Goal: Browse casually

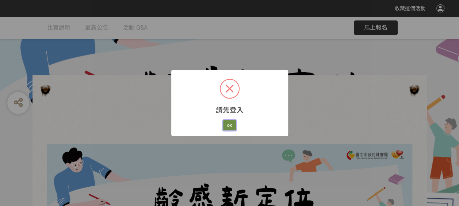
click at [229, 126] on button "OK" at bounding box center [229, 125] width 13 height 10
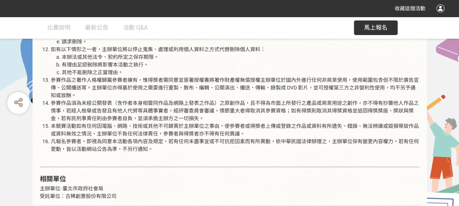
scroll to position [1096, 0]
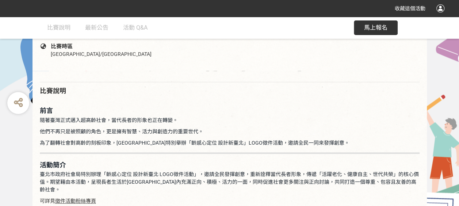
scroll to position [219, 0]
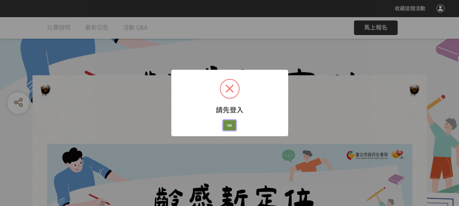
click at [232, 123] on button "OK" at bounding box center [229, 125] width 13 height 10
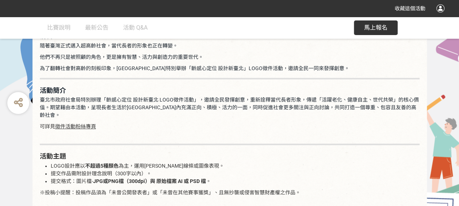
scroll to position [329, 0]
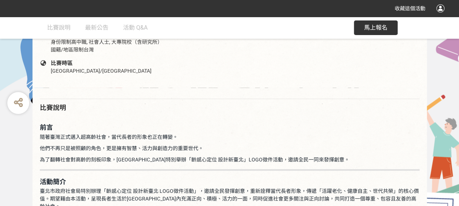
click at [443, 7] on div at bounding box center [440, 8] width 8 height 8
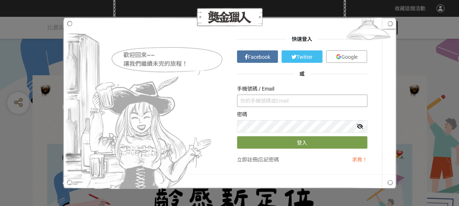
click at [267, 103] on input "text" at bounding box center [302, 101] width 130 height 12
click at [273, 100] on input "text" at bounding box center [302, 101] width 130 height 12
type input "[EMAIL_ADDRESS][DOMAIN_NAME]"
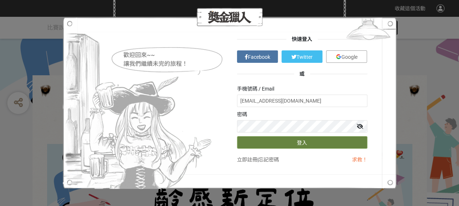
click at [331, 143] on button "登入" at bounding box center [302, 142] width 130 height 12
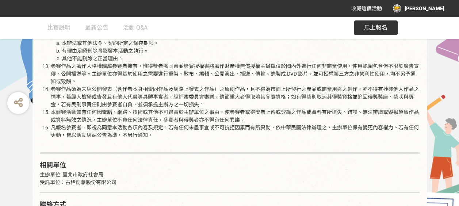
scroll to position [1096, 0]
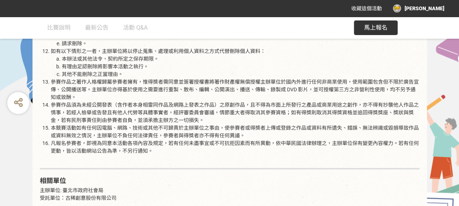
click at [438, 8] on div "[PERSON_NAME]" at bounding box center [419, 8] width 52 height 8
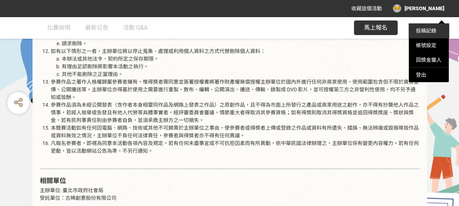
click at [431, 32] on link "投稿記錄" at bounding box center [426, 31] width 20 height 6
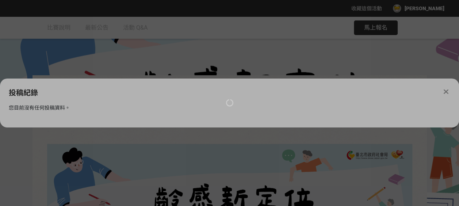
scroll to position [0, 0]
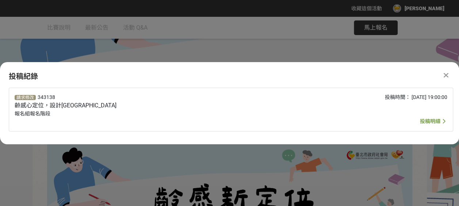
click at [433, 122] on span "投稿明細" at bounding box center [430, 121] width 20 height 6
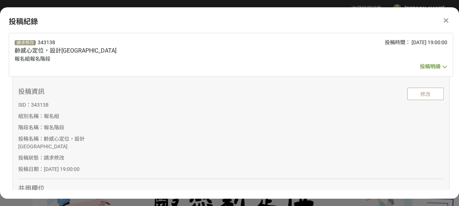
click at [446, 17] on icon at bounding box center [446, 20] width 5 height 7
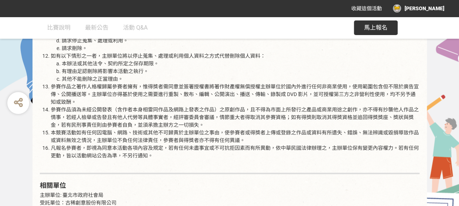
scroll to position [1096, 0]
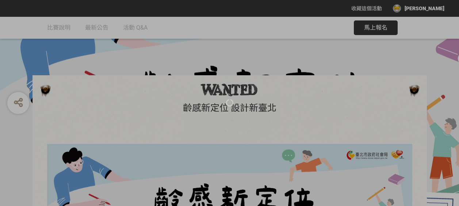
select select "社會組(年滿 18 歲以上社會大眾皆可參加)"
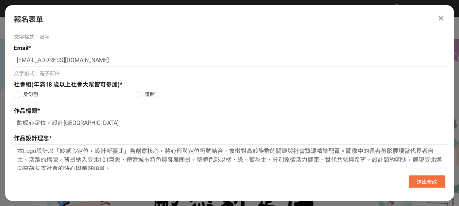
scroll to position [110, 0]
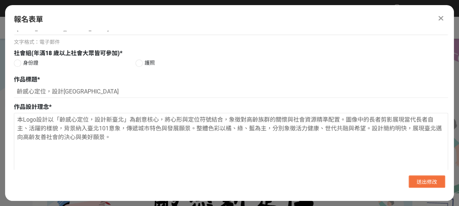
click at [18, 62] on div at bounding box center [17, 63] width 7 height 7
radio input "true"
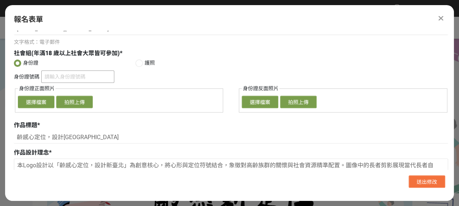
click at [54, 77] on input "身份證號碼" at bounding box center [77, 76] width 73 height 12
type input "f"
type input "F124807178"
click at [34, 102] on button "選擇檔案" at bounding box center [36, 102] width 37 height 12
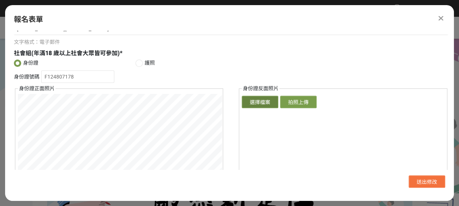
click at [255, 103] on button "選擇檔案" at bounding box center [260, 102] width 37 height 12
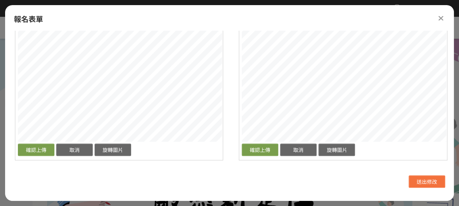
scroll to position [219, 0]
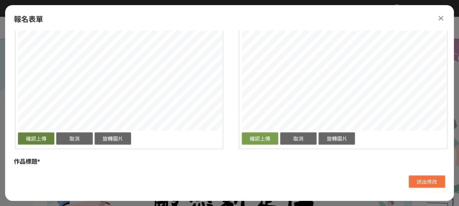
click at [40, 137] on button "確認上傳" at bounding box center [36, 138] width 37 height 12
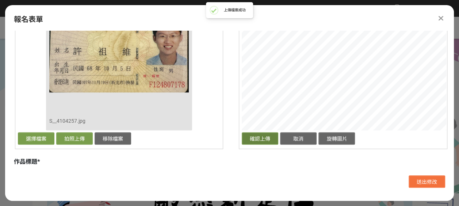
click at [254, 137] on button "確認上傳" at bounding box center [260, 138] width 37 height 12
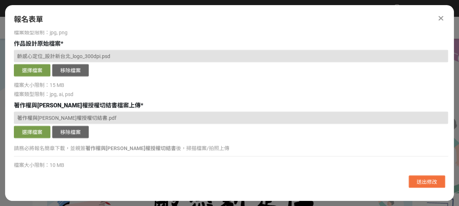
scroll to position [548, 0]
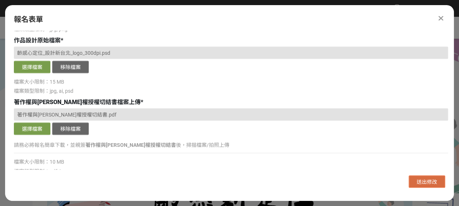
click at [430, 179] on span "送出修改" at bounding box center [427, 182] width 20 height 6
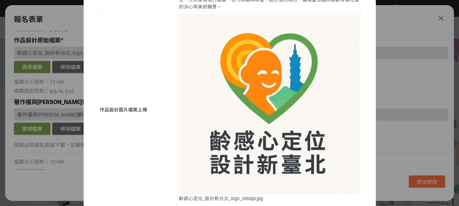
scroll to position [624, 0]
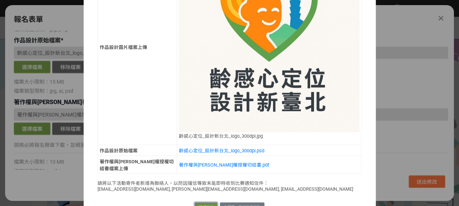
click at [197, 202] on button "確認送出" at bounding box center [206, 207] width 23 height 10
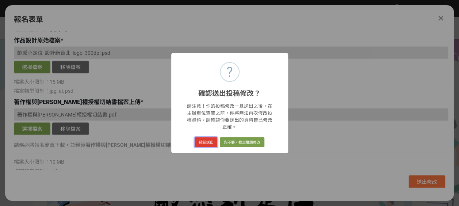
click at [206, 137] on button "確認送出" at bounding box center [206, 142] width 23 height 10
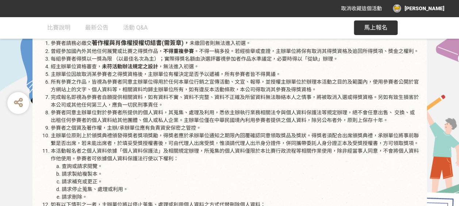
scroll to position [877, 0]
